Goal: Task Accomplishment & Management: Manage account settings

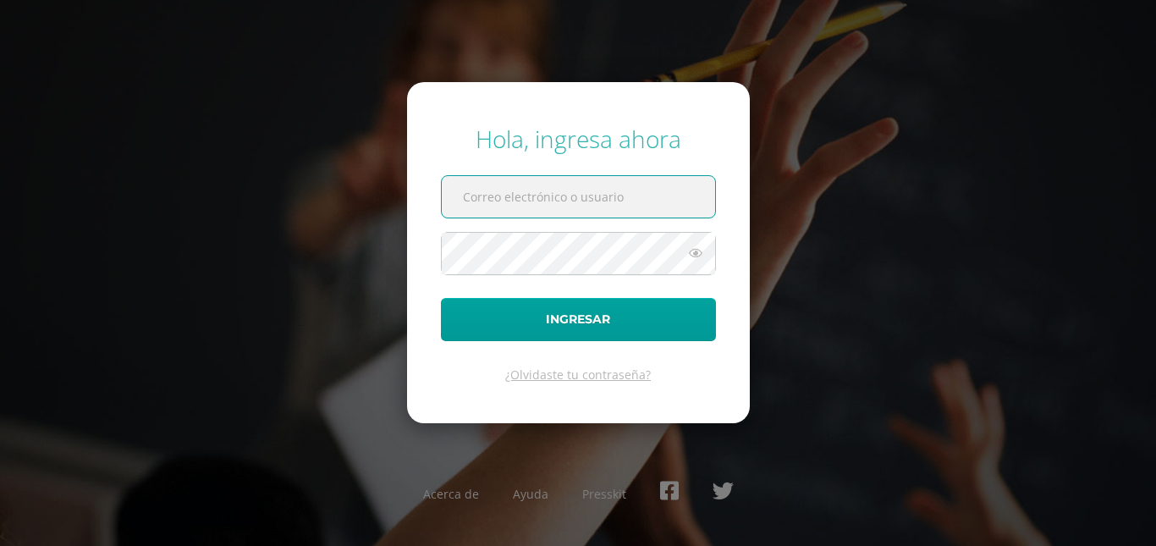
type input "agalicia@bilinguesanjuan.edu.gt"
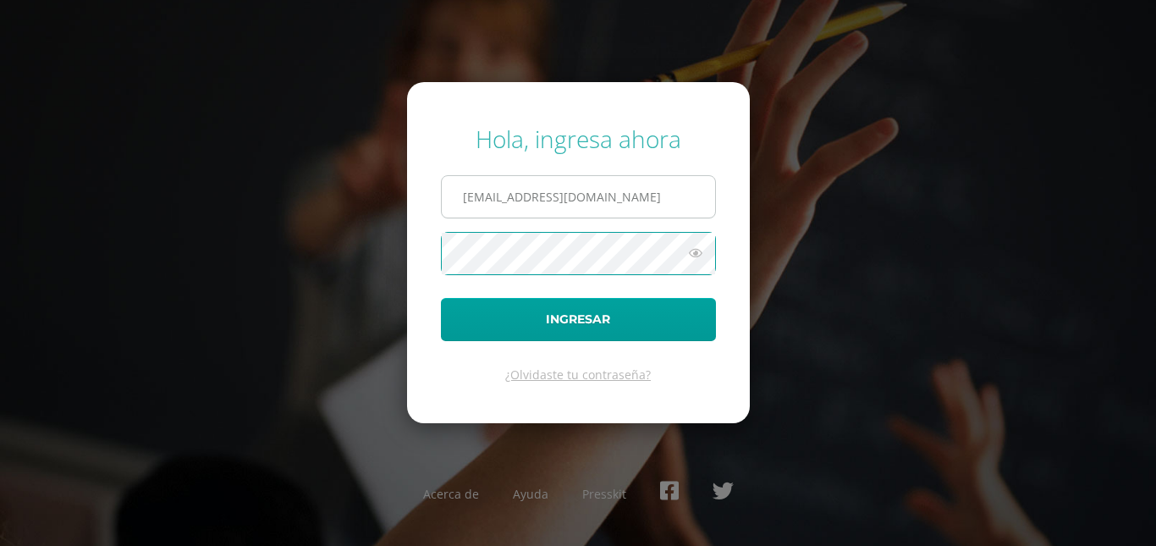
click at [591, 201] on input "agalicia@bilinguesanjuan.edu.gt" at bounding box center [578, 196] width 273 height 41
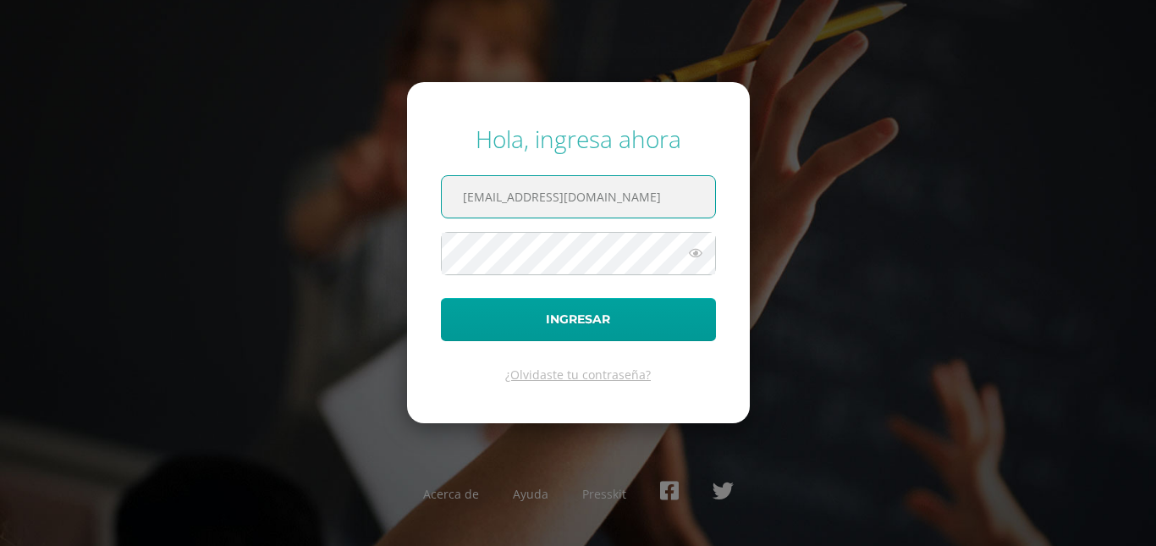
click at [591, 201] on input "agalicia@bilinguesanjuan.edu.gt" at bounding box center [578, 196] width 273 height 41
paste input "criteriossecundaria@bilinguesanjuan.edu.gt"
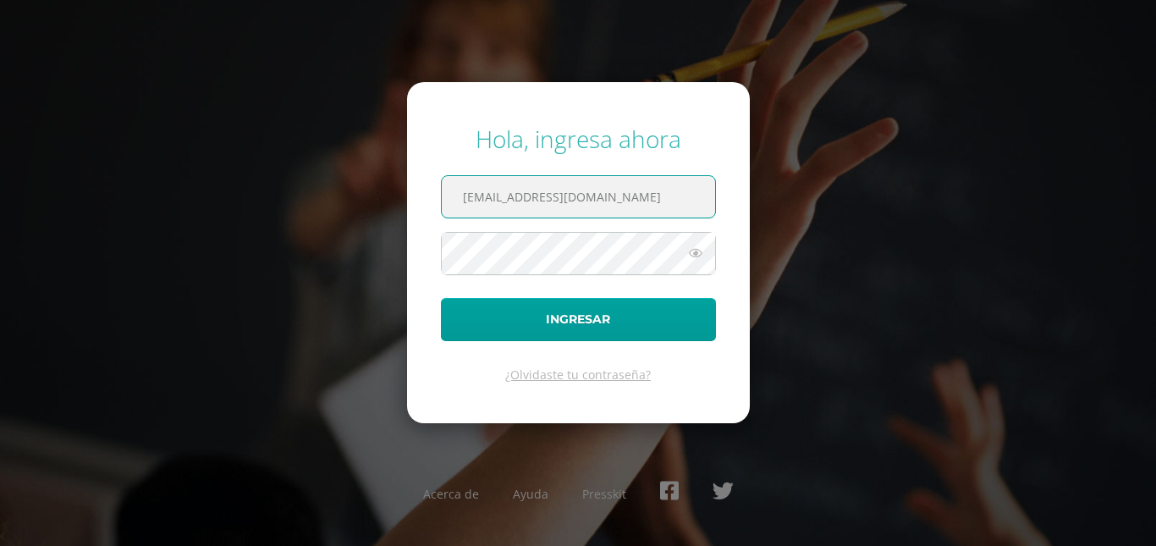
type input "criteriossecundaria@bilinguesanjuan.edu.gt"
click at [441, 298] on button "Ingresar" at bounding box center [578, 319] width 275 height 43
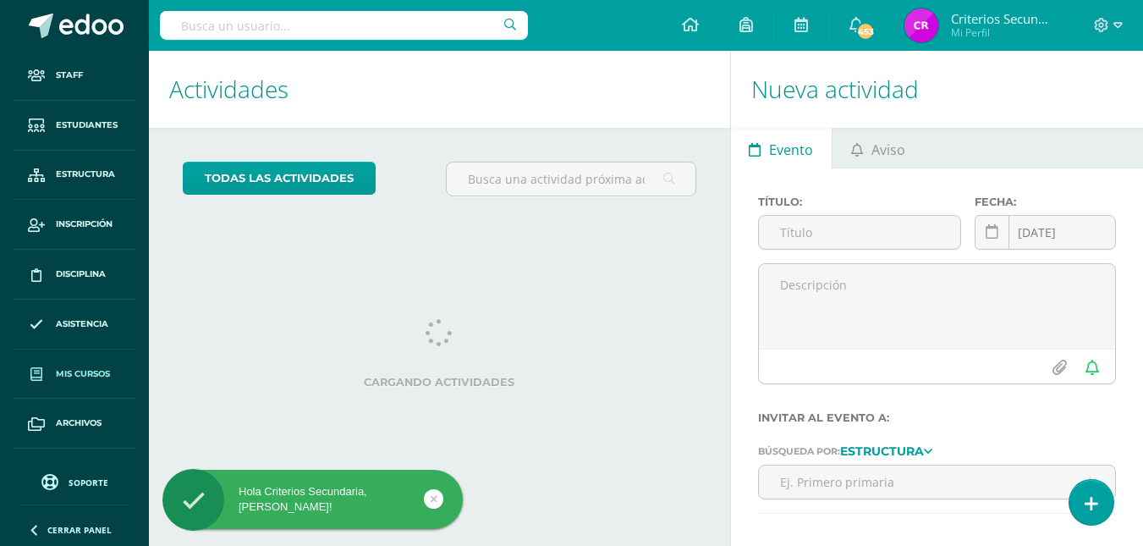
click at [54, 378] on link "Mis cursos" at bounding box center [75, 374] width 122 height 50
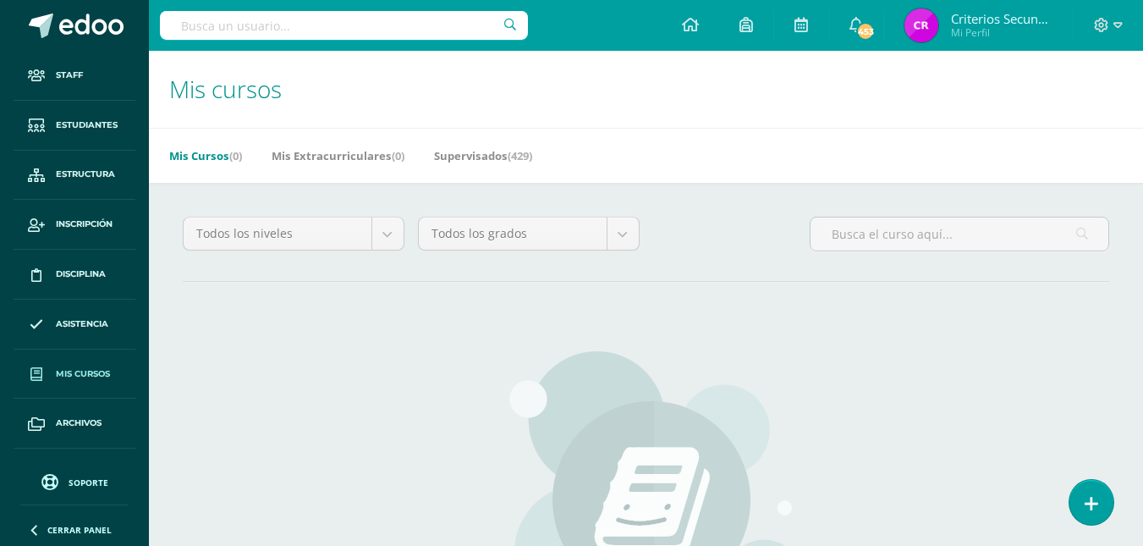
click at [479, 92] on h1 "Mis cursos" at bounding box center [646, 89] width 954 height 77
click at [76, 367] on span "Mis cursos" at bounding box center [83, 374] width 54 height 14
click at [75, 113] on link "Estudiantes" at bounding box center [75, 126] width 122 height 50
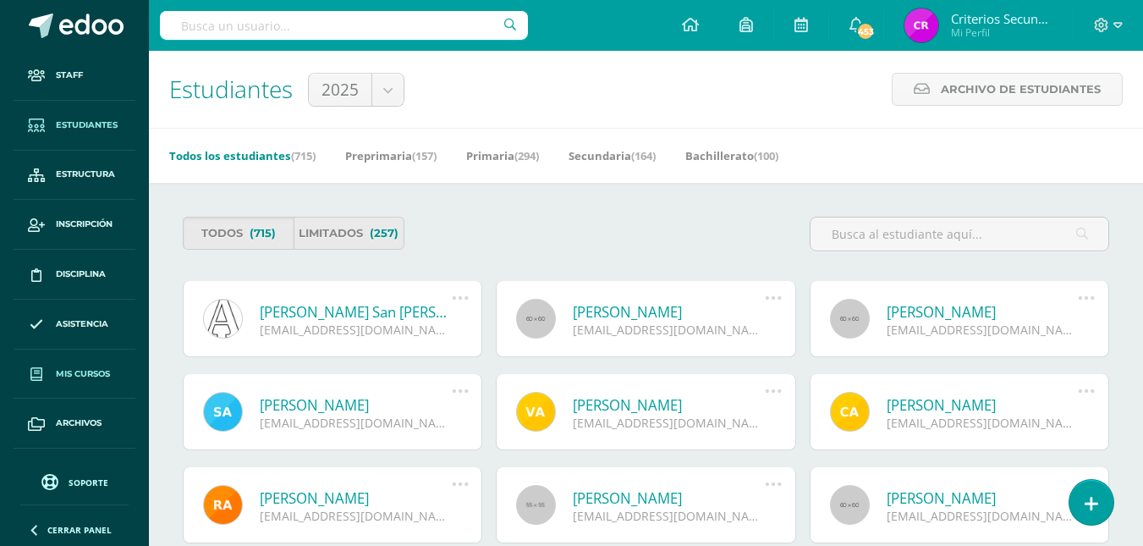
click at [72, 379] on span "Mis cursos" at bounding box center [83, 374] width 54 height 14
click at [72, 426] on span "Archivos" at bounding box center [79, 423] width 46 height 14
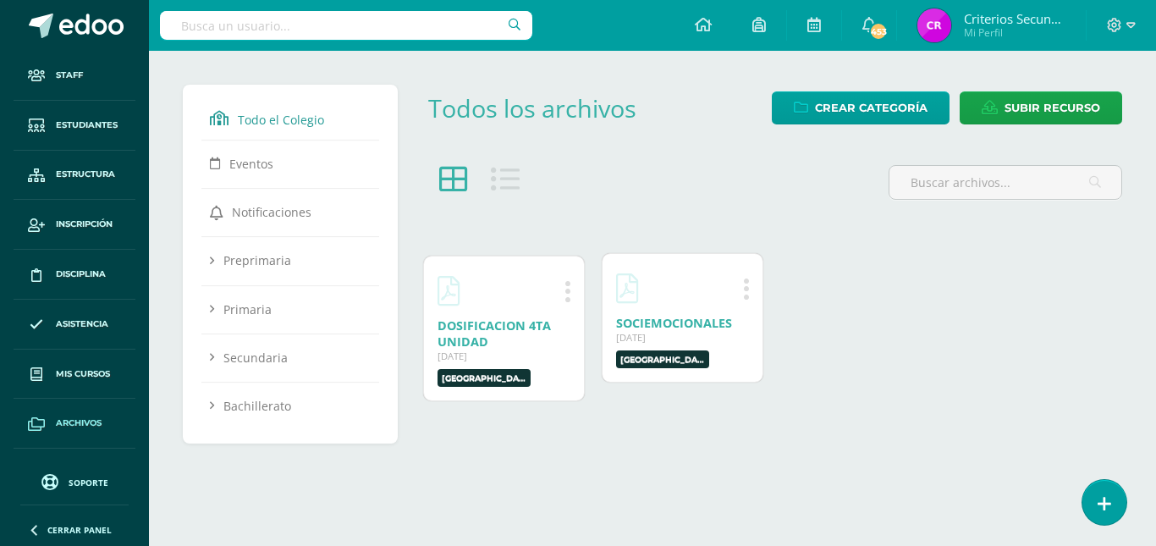
click at [698, 293] on div at bounding box center [682, 287] width 133 height 41
click at [674, 327] on link "SOCIEMOCIONALES" at bounding box center [674, 323] width 116 height 16
click at [80, 91] on link "Staff" at bounding box center [75, 76] width 122 height 50
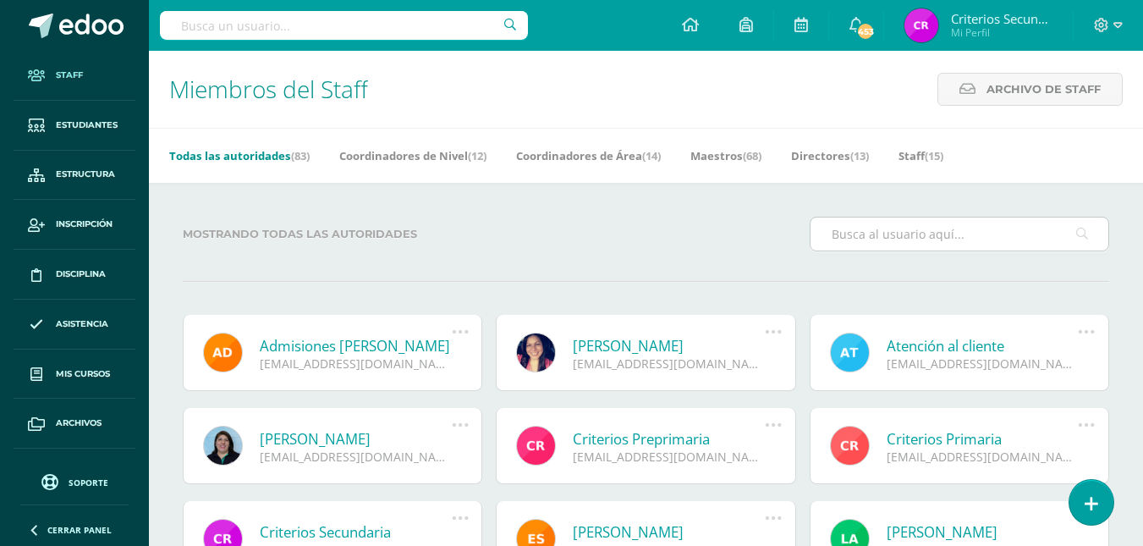
click at [876, 223] on input "text" at bounding box center [960, 233] width 298 height 33
click at [866, 233] on input "text" at bounding box center [960, 233] width 298 height 33
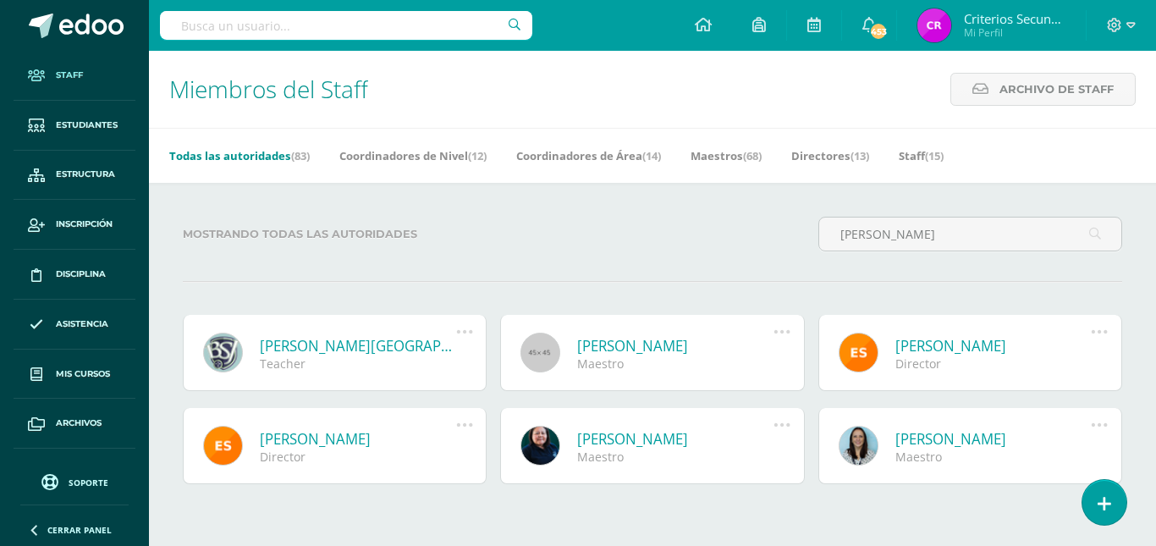
type input "[PERSON_NAME]"
click at [354, 360] on div "Teacher" at bounding box center [358, 363] width 196 height 16
click at [305, 354] on link "[PERSON_NAME][GEOGRAPHIC_DATA]" at bounding box center [358, 345] width 196 height 19
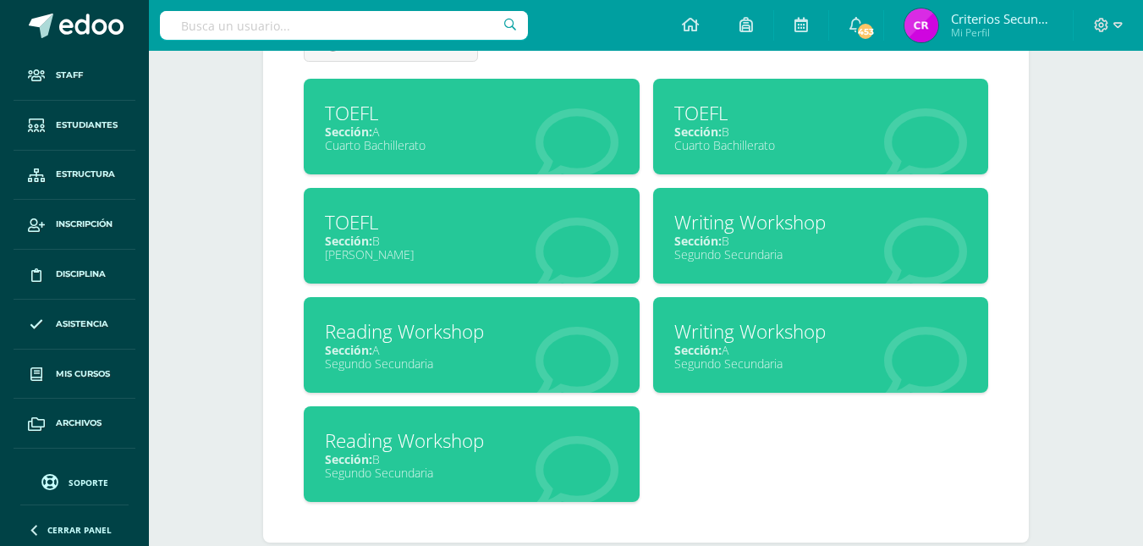
scroll to position [800, 0]
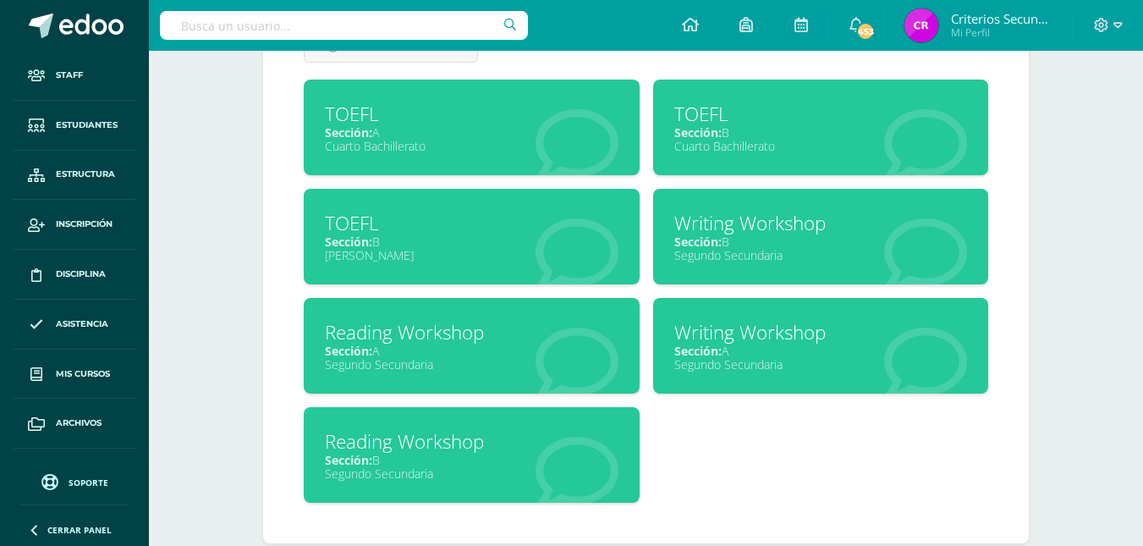
click at [457, 442] on div "Reading Workshop" at bounding box center [472, 441] width 294 height 26
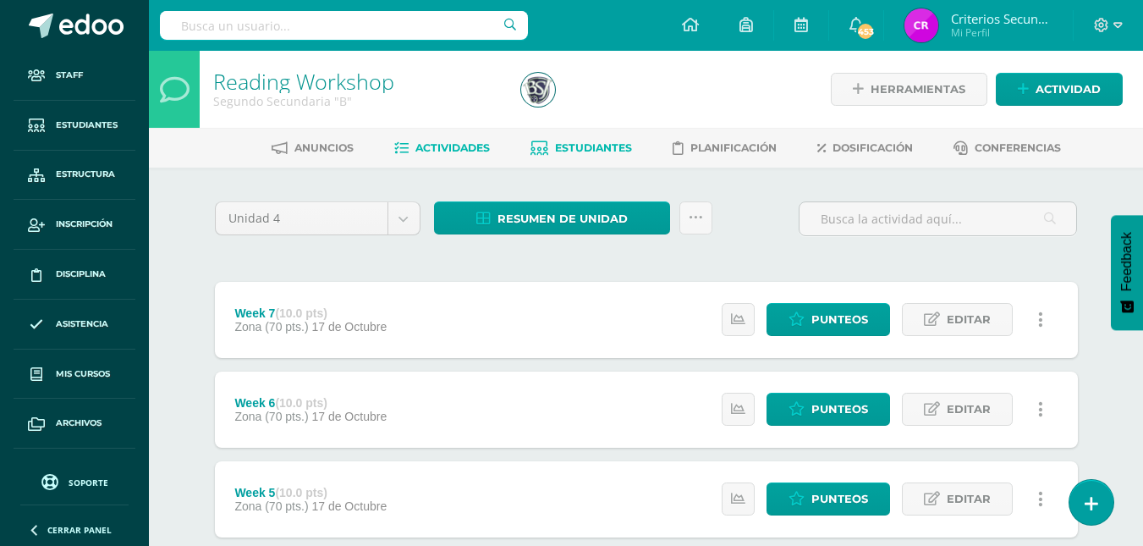
click at [620, 155] on link "Estudiantes" at bounding box center [581, 148] width 102 height 27
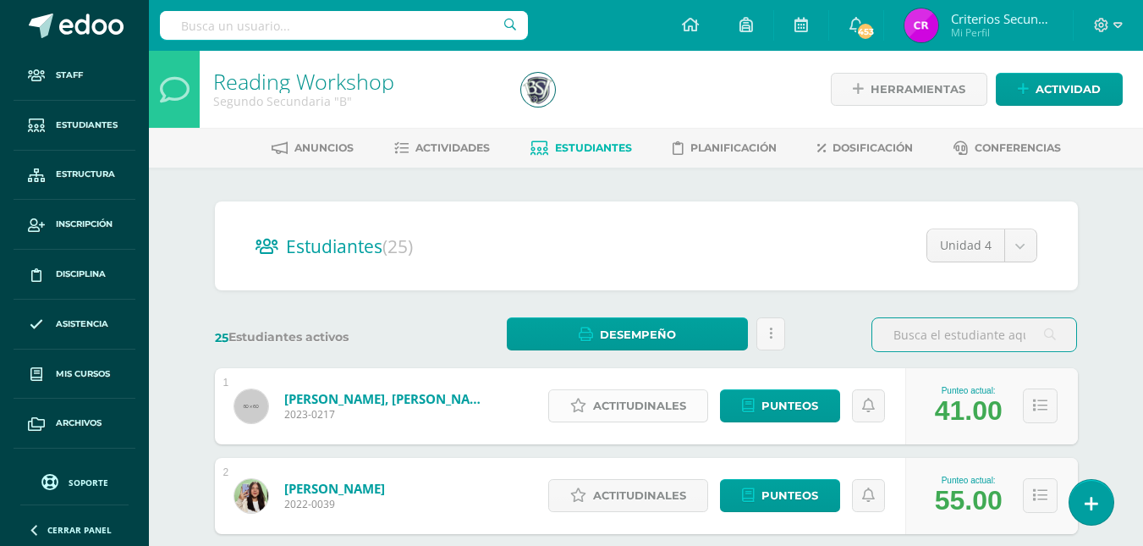
click at [622, 408] on span "Actitudinales" at bounding box center [639, 405] width 93 height 31
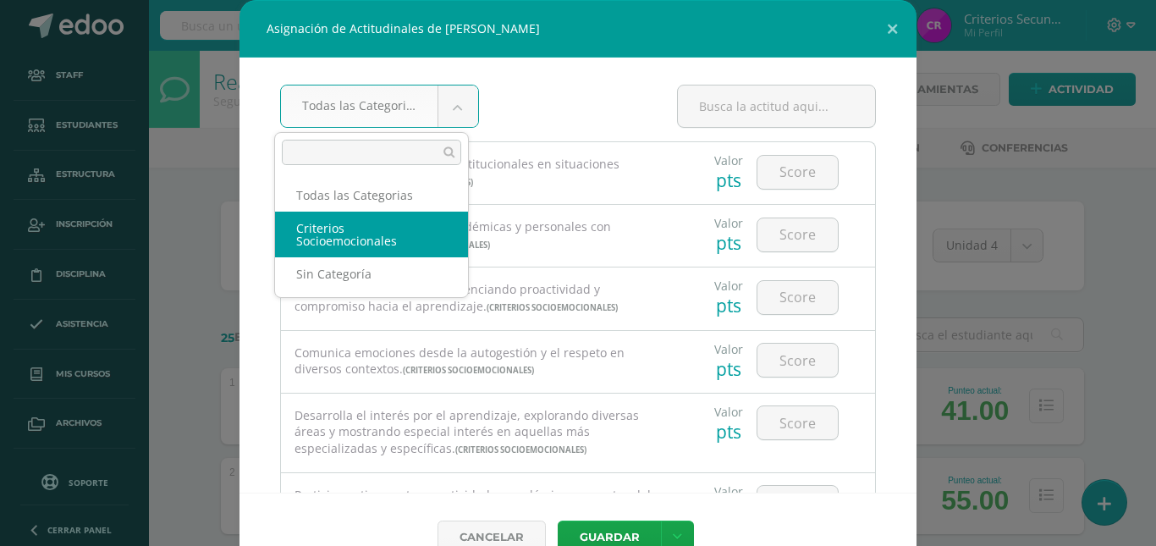
select select "11"
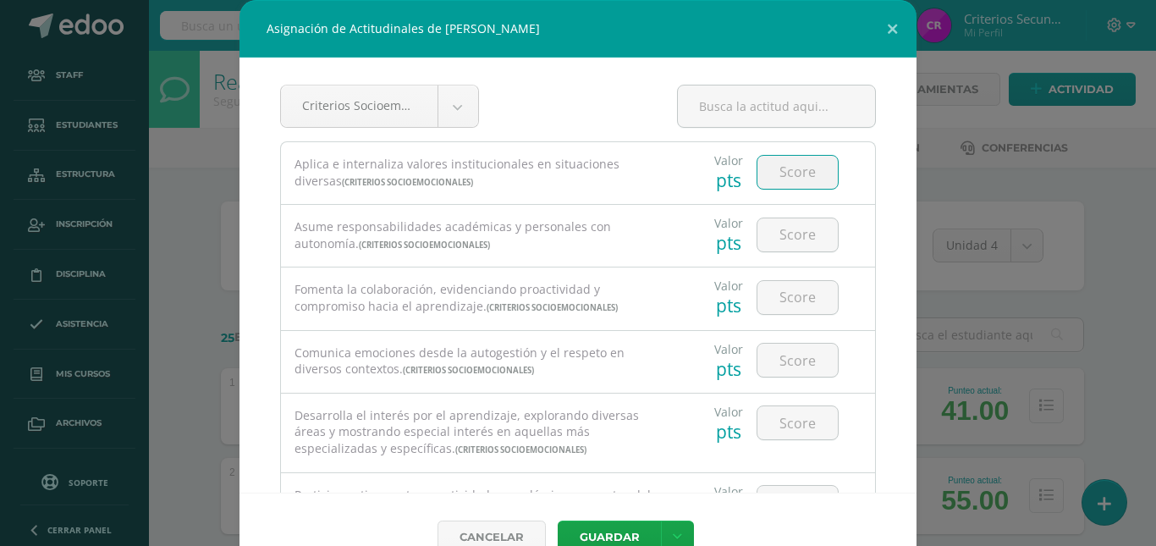
click at [778, 162] on input "number" at bounding box center [797, 172] width 80 height 33
click at [775, 157] on input "number" at bounding box center [797, 172] width 80 height 33
